Goal: Communication & Community: Answer question/provide support

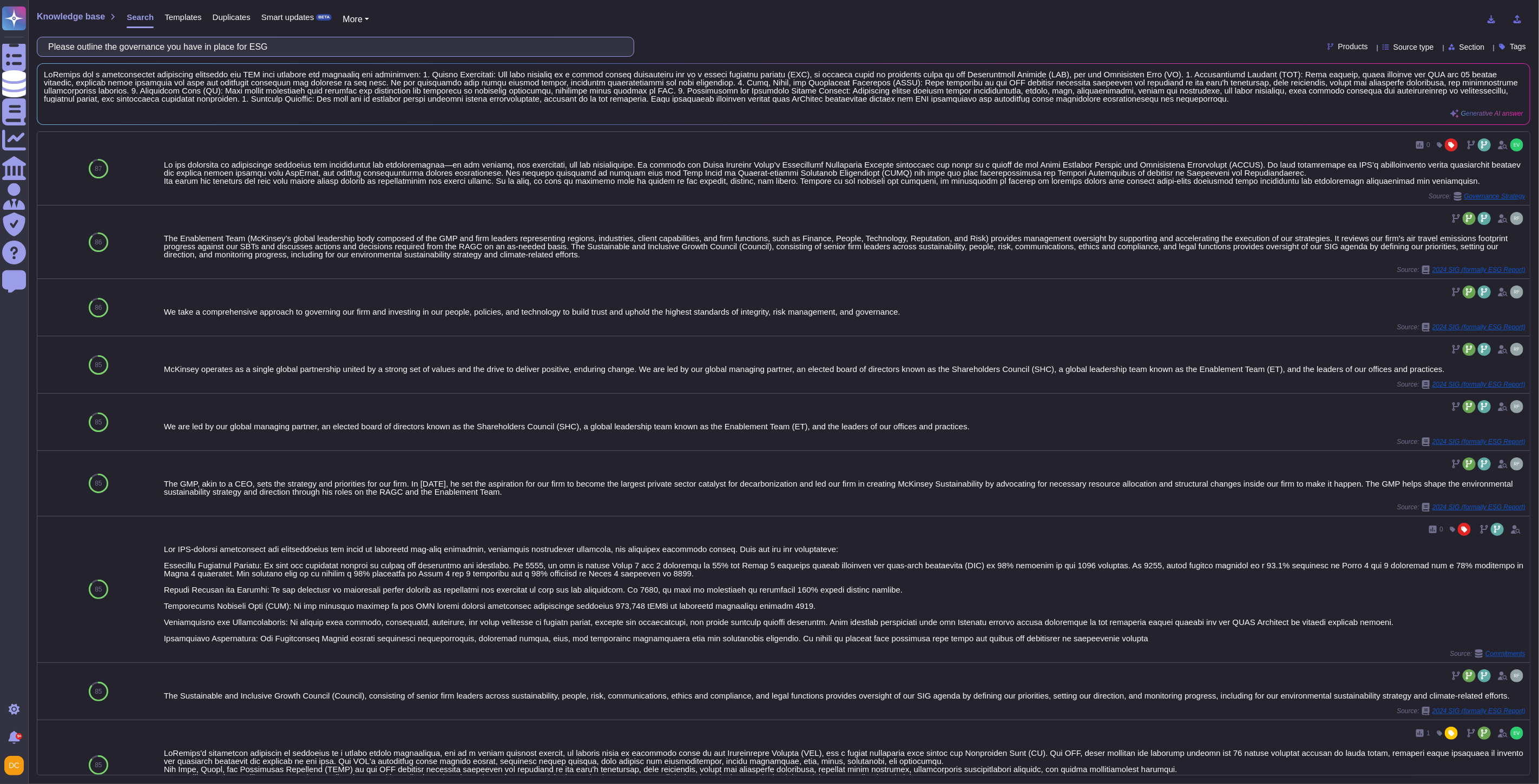
click at [126, 41] on input "Please outline the governance you have in place for ESG" at bounding box center [332, 47] width 580 height 19
paste input "• The client would like to record this on their end. Are there concerns there?"
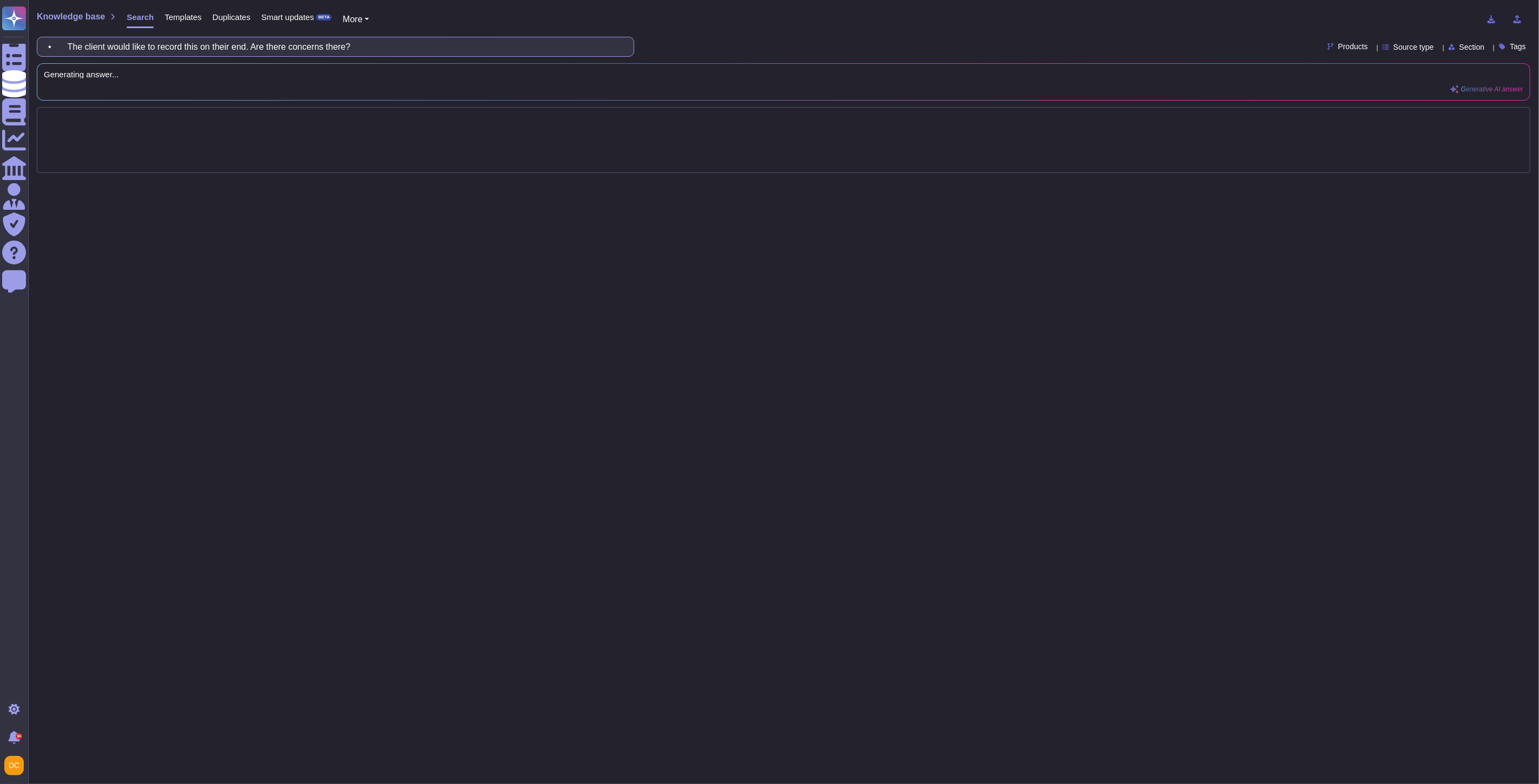
click at [79, 44] on input "• The client would like to record this on their end. Are there concerns there?" at bounding box center [332, 47] width 580 height 19
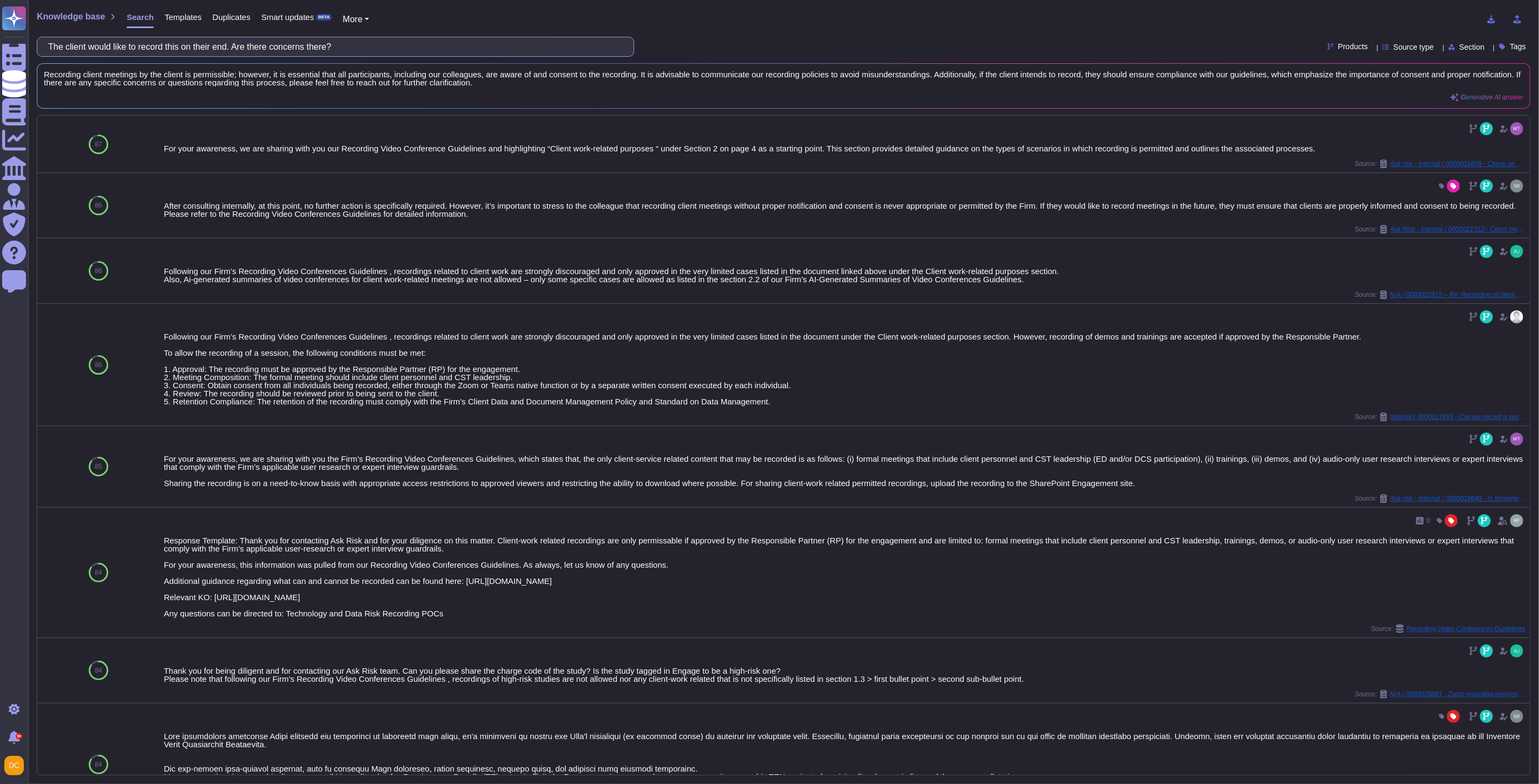
type input "The client would like to record this on their end. Are there concerns there?"
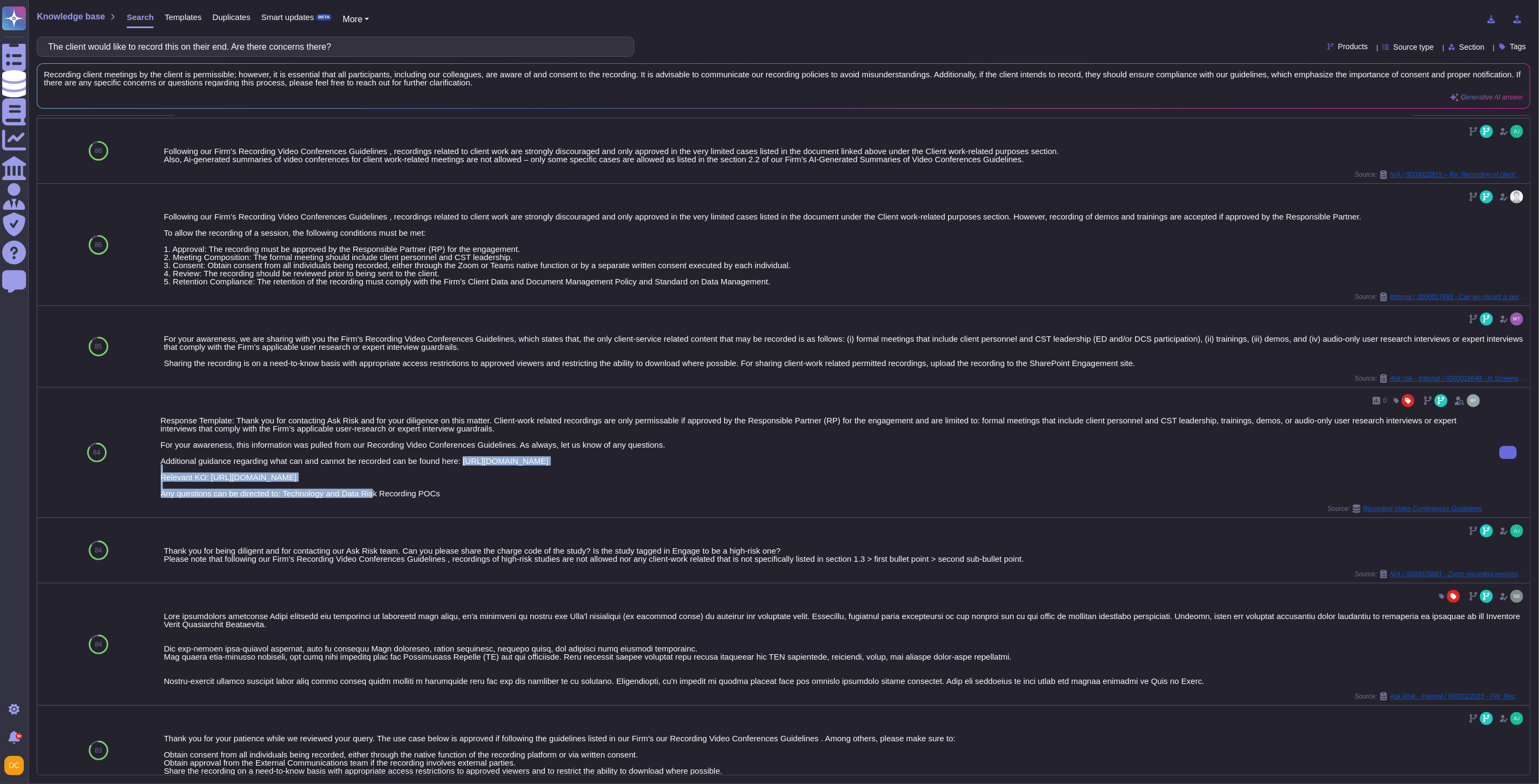
drag, startPoint x: 464, startPoint y: 461, endPoint x: 956, endPoint y: 470, distance: 492.1
click at [956, 470] on div "Response Template: Thank you for contacting Ask Risk and for your diligence on …" at bounding box center [821, 456] width 1321 height 81
copy div "[URL][DOMAIN_NAME]"
click at [396, 474] on div "Response Template: Thank you for contacting Ask Risk and for your diligence on …" at bounding box center [821, 456] width 1321 height 81
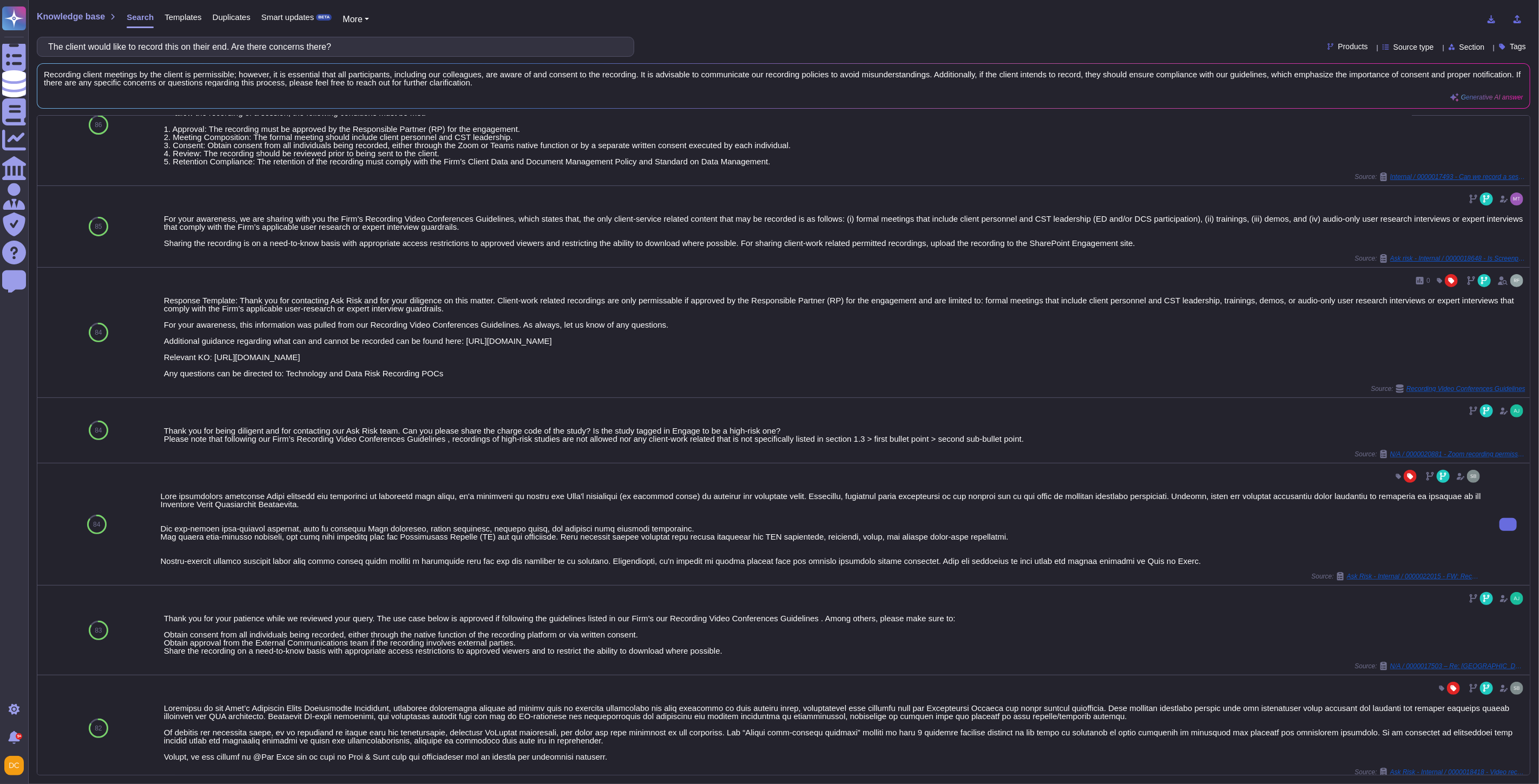
scroll to position [541, 0]
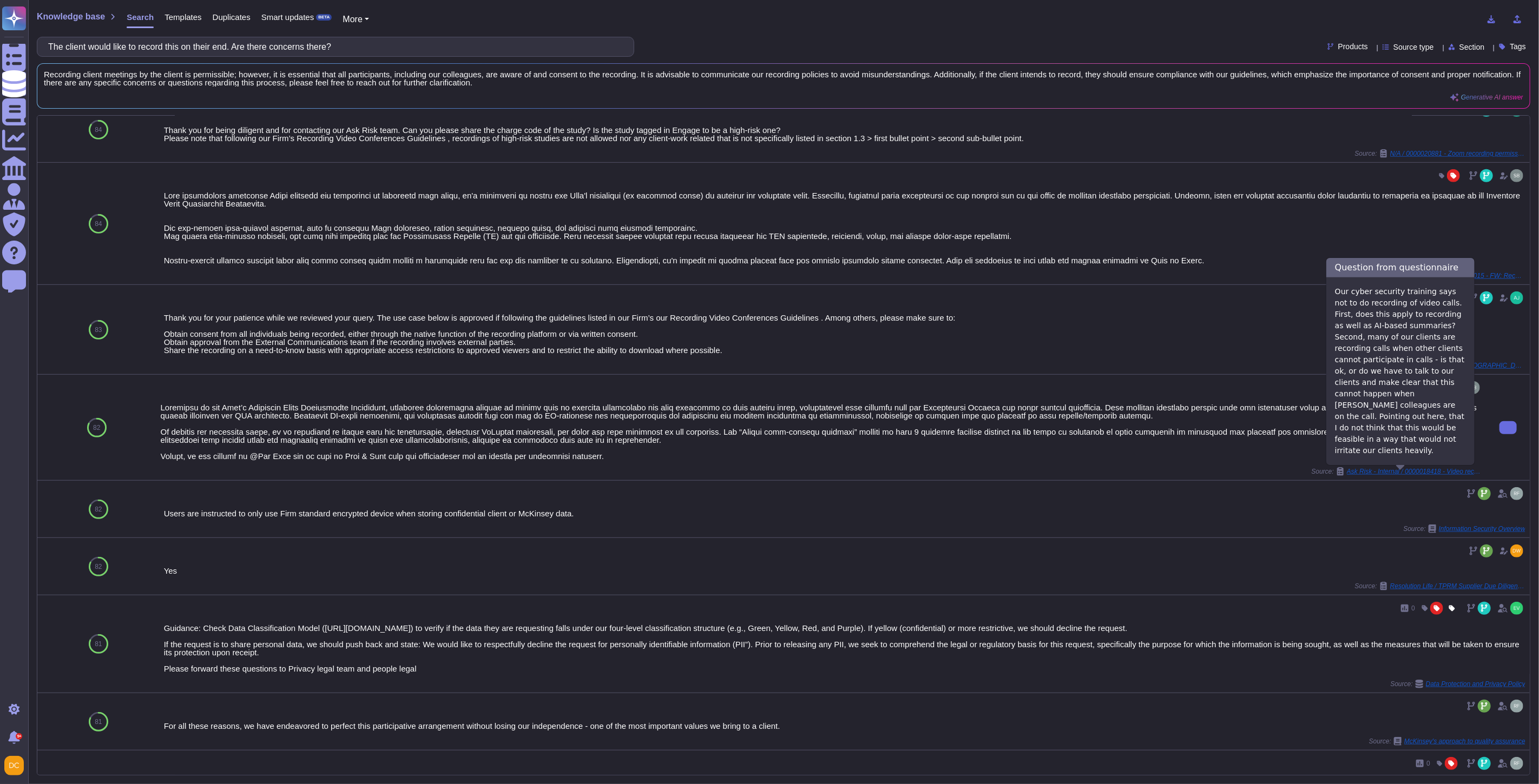
click at [1391, 471] on span "Ask Risk - Internal / 0000018418 - Video recording & transcripts by clients" at bounding box center [1414, 471] width 135 height 7
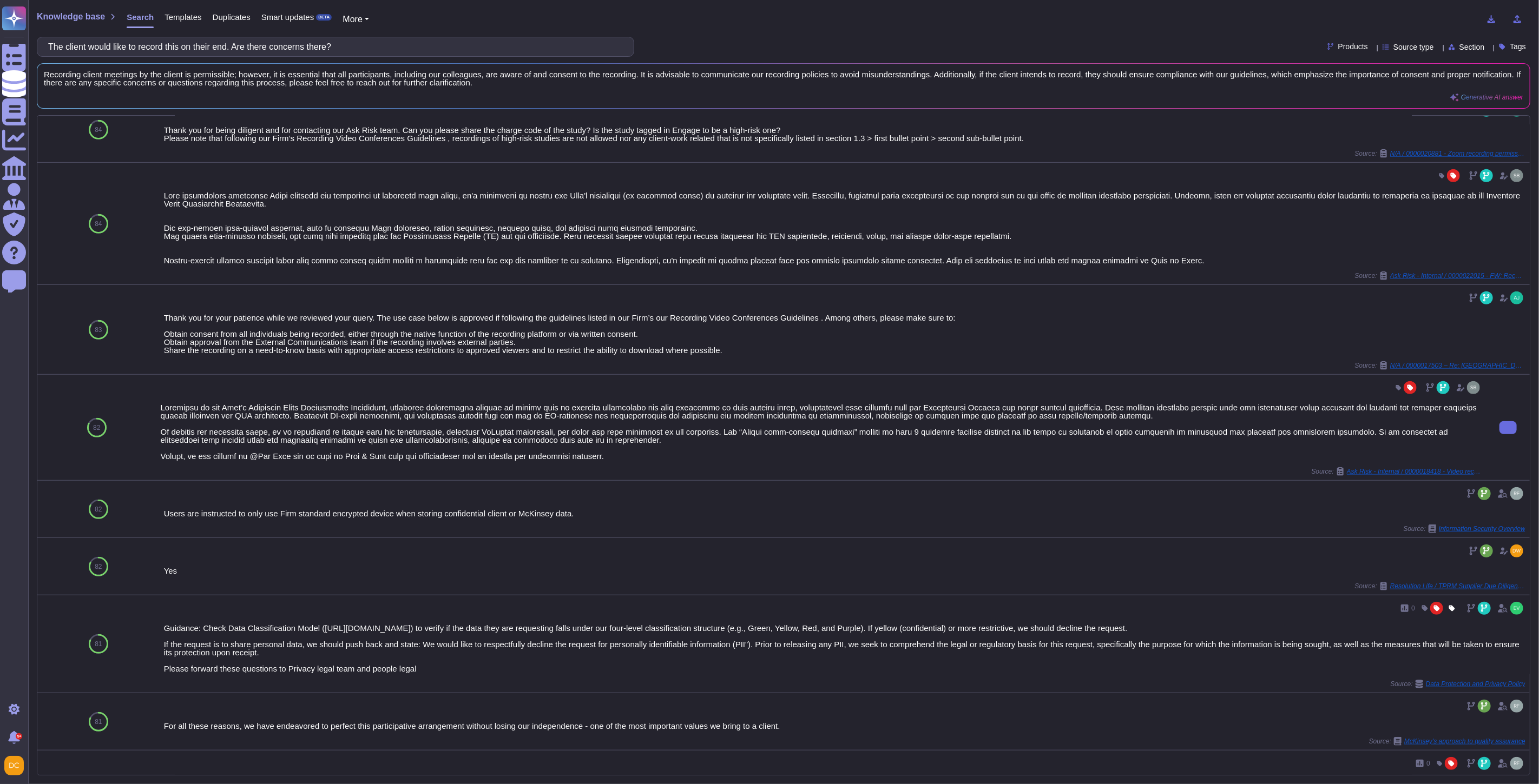
click at [1351, 474] on body "Questionnaires Knowledge Base Documents Analytics CAIQ / SIG Admin Trust Center…" at bounding box center [769, 392] width 1539 height 784
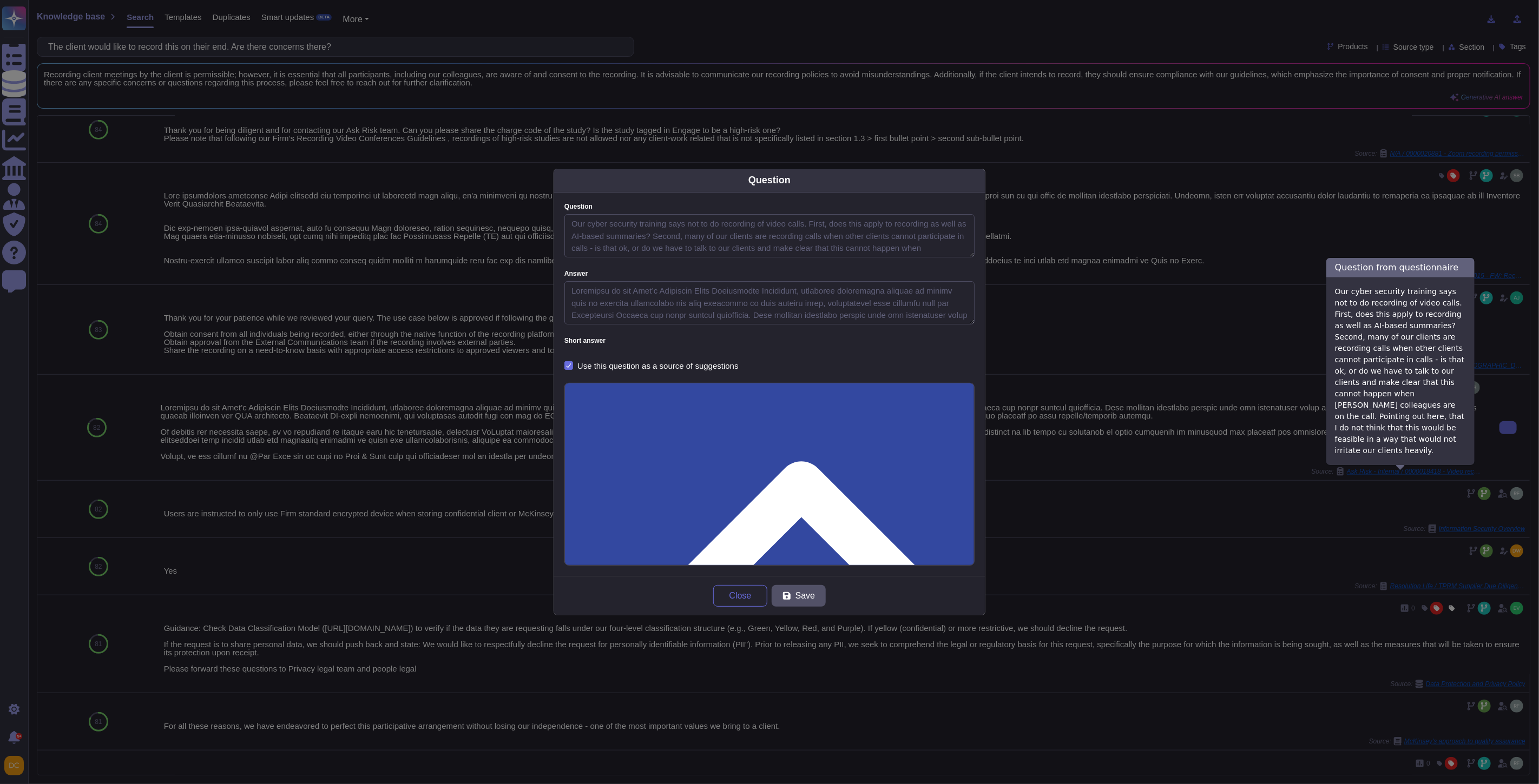
type textarea "Our cyber security training says not to do recording of video calls. First, doe…"
type textarea "Loremipsu do sit Amet’c Adipiscin Elits Doeiusmodte Incididunt, utlaboree dolor…"
